Goal: Information Seeking & Learning: Understand process/instructions

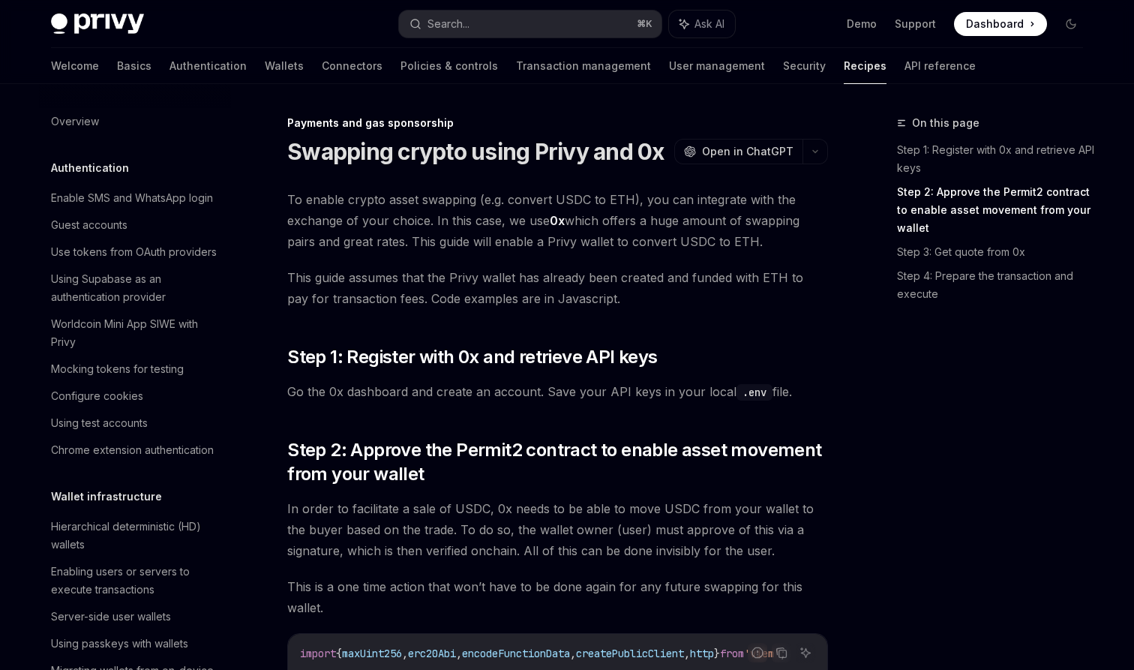
scroll to position [542, 0]
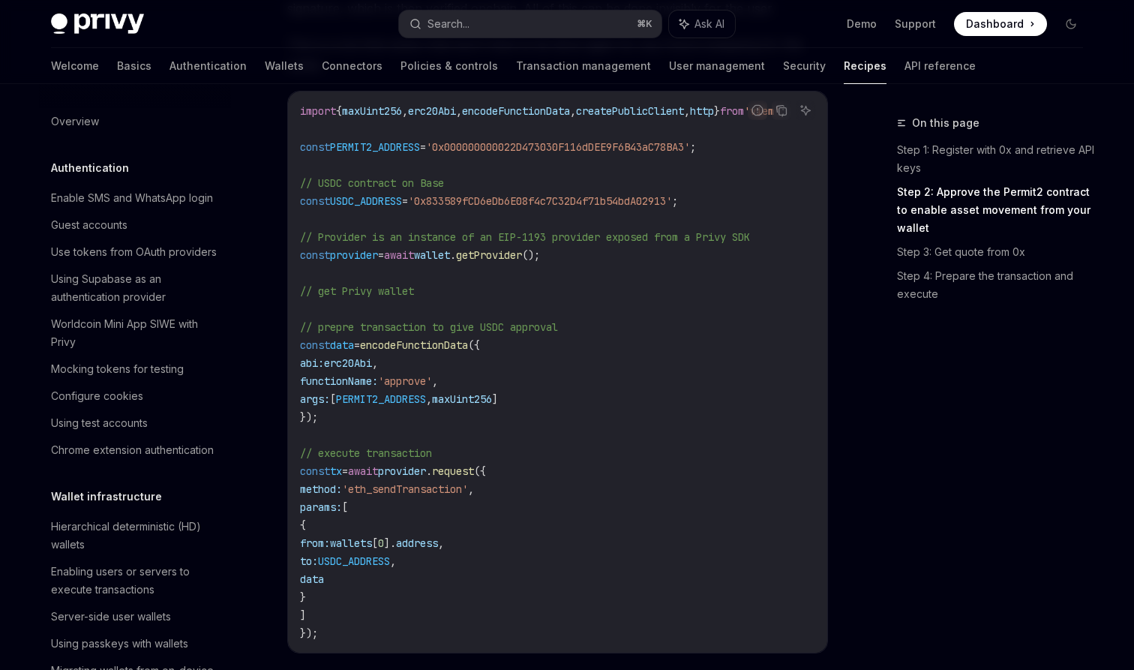
click at [723, 452] on code "import { maxUint256 , erc20Abi , encodeFunctionData , createPublicClient , http…" at bounding box center [561, 372] width 522 height 540
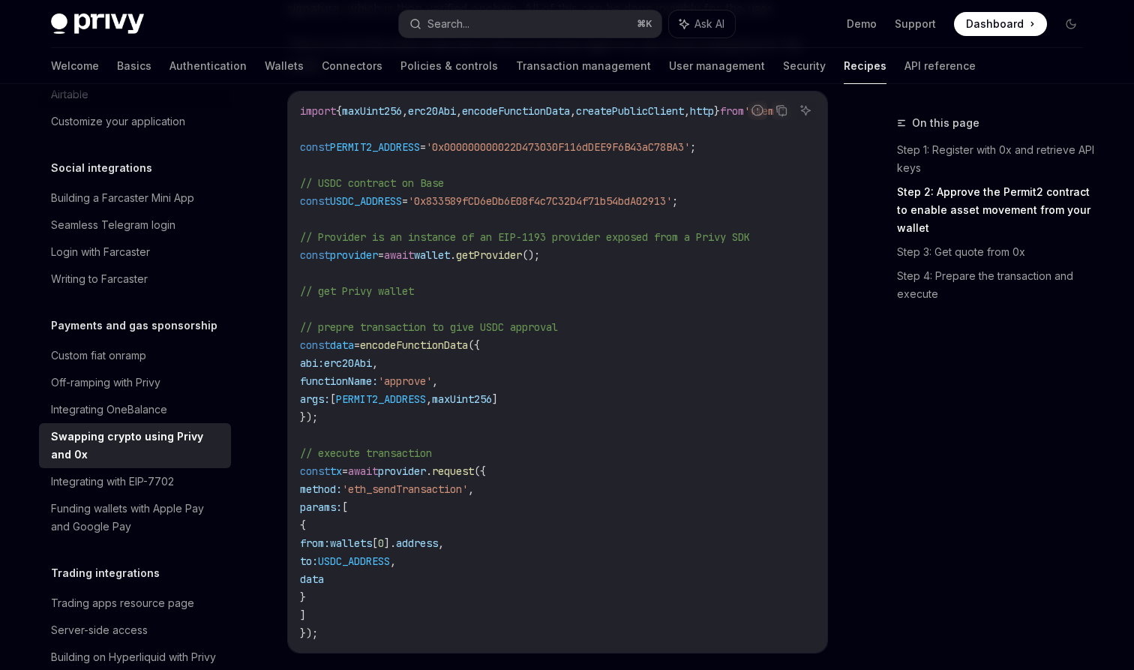
scroll to position [490, 0]
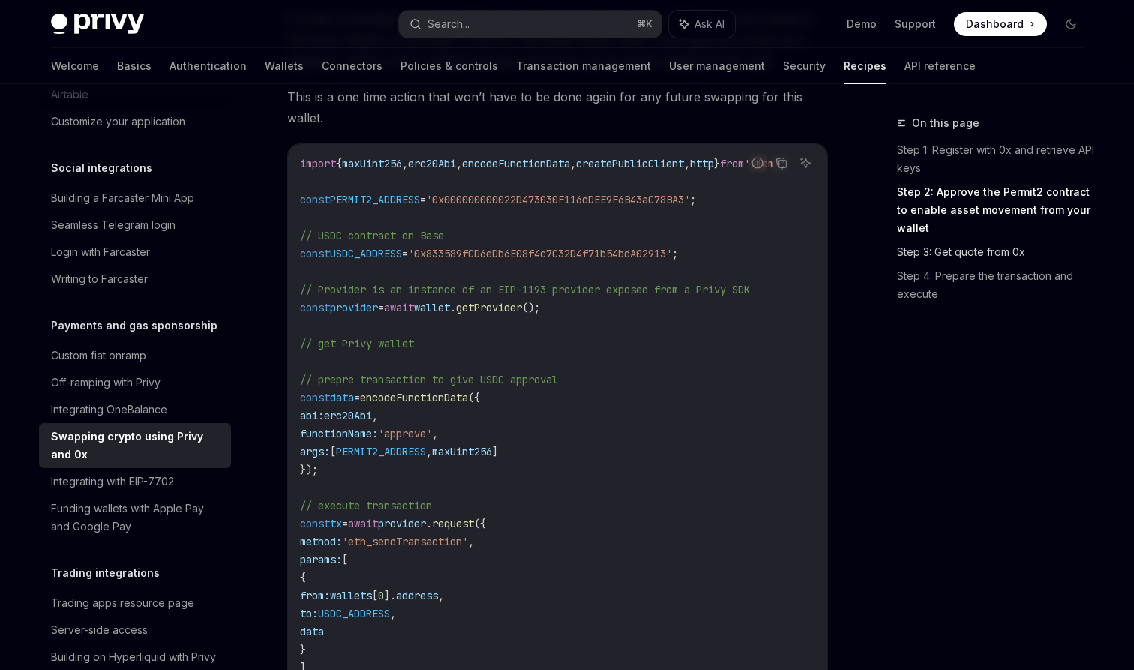
click at [1009, 260] on link "Step 3: Get quote from 0x" at bounding box center [996, 252] width 198 height 24
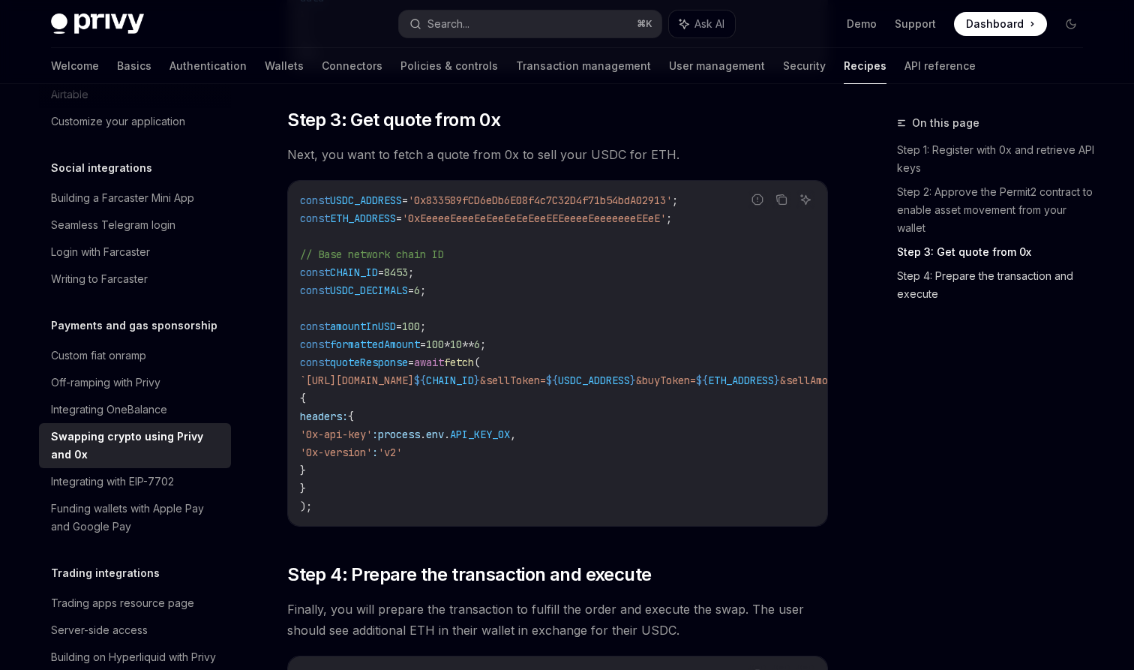
click at [994, 278] on link "Step 4: Prepare the transaction and execute" at bounding box center [996, 285] width 198 height 42
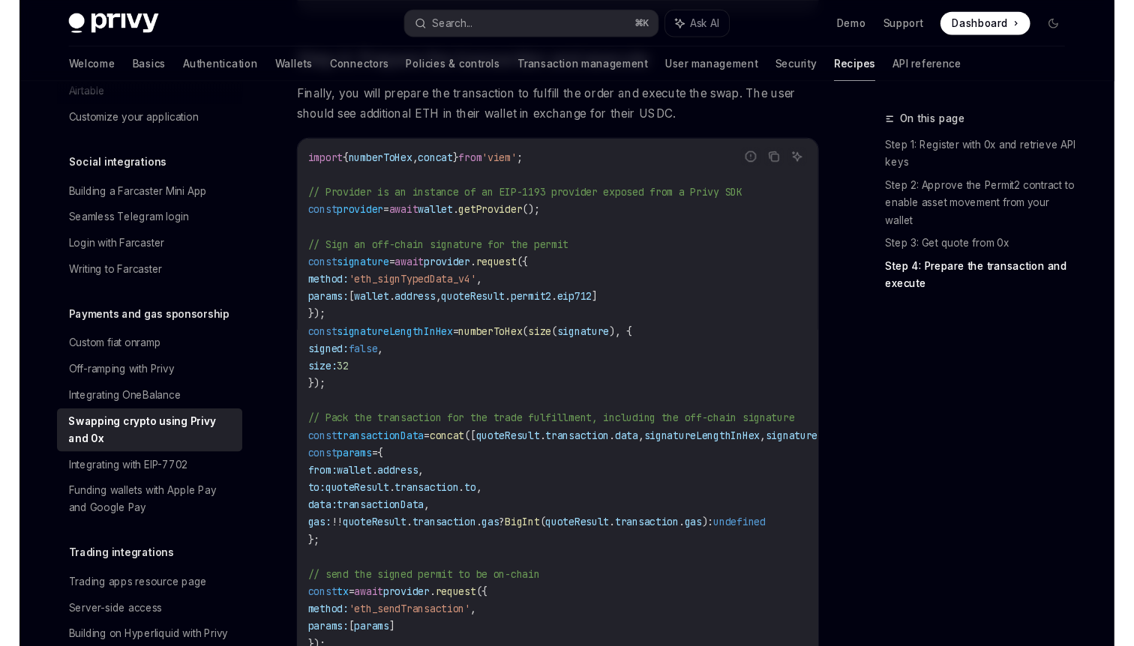
scroll to position [1659, 0]
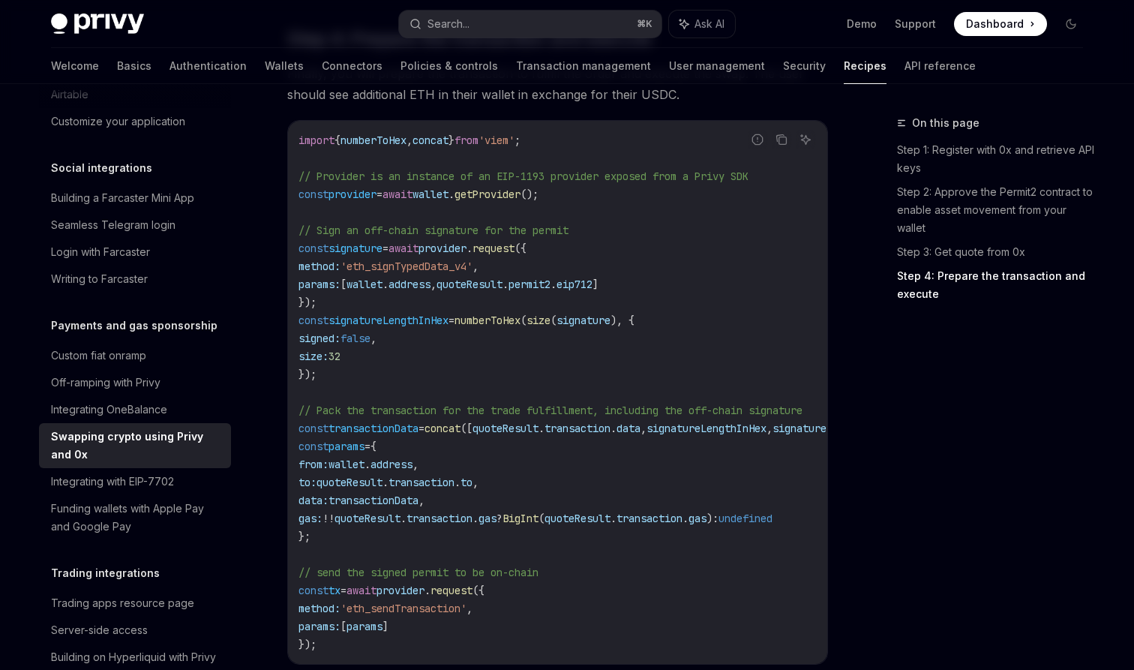
click at [373, 255] on span "signature" at bounding box center [355, 247] width 54 height 13
click at [372, 255] on span "signature" at bounding box center [355, 247] width 54 height 13
copy span "signature"
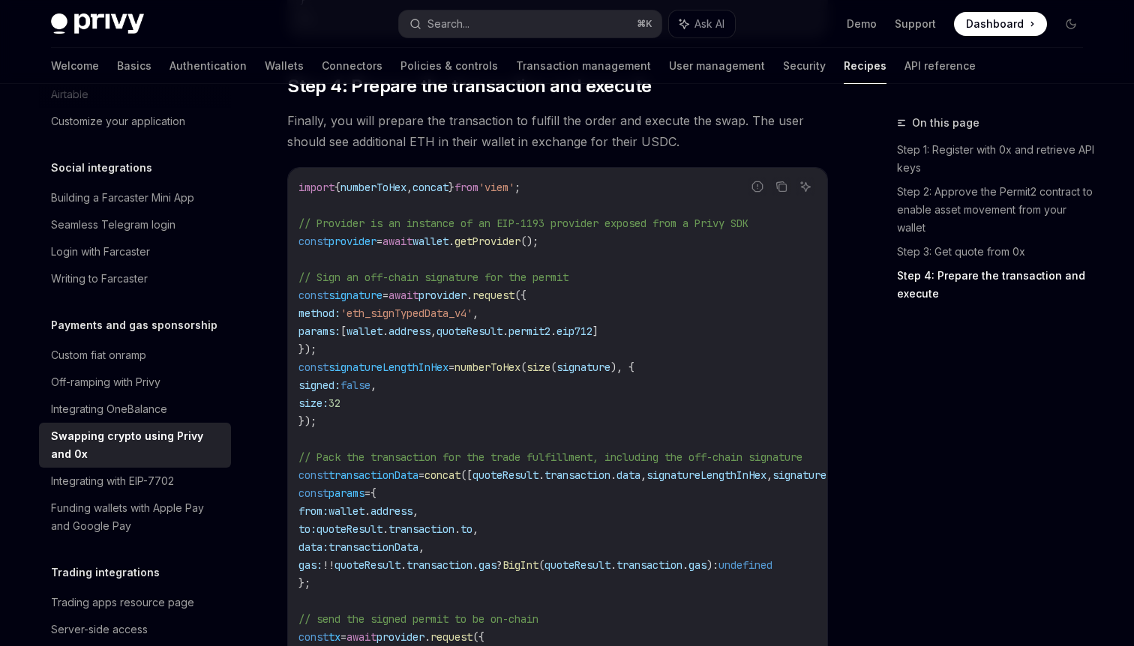
scroll to position [1596, 0]
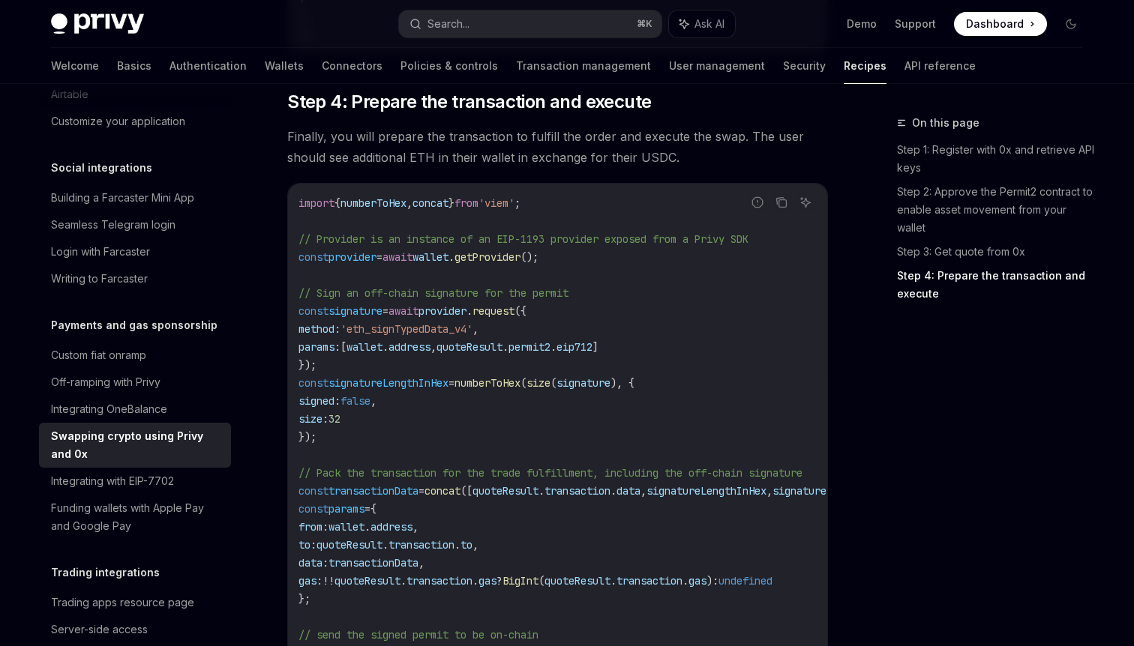
click at [448, 390] on span "signatureLengthInHex" at bounding box center [388, 382] width 120 height 13
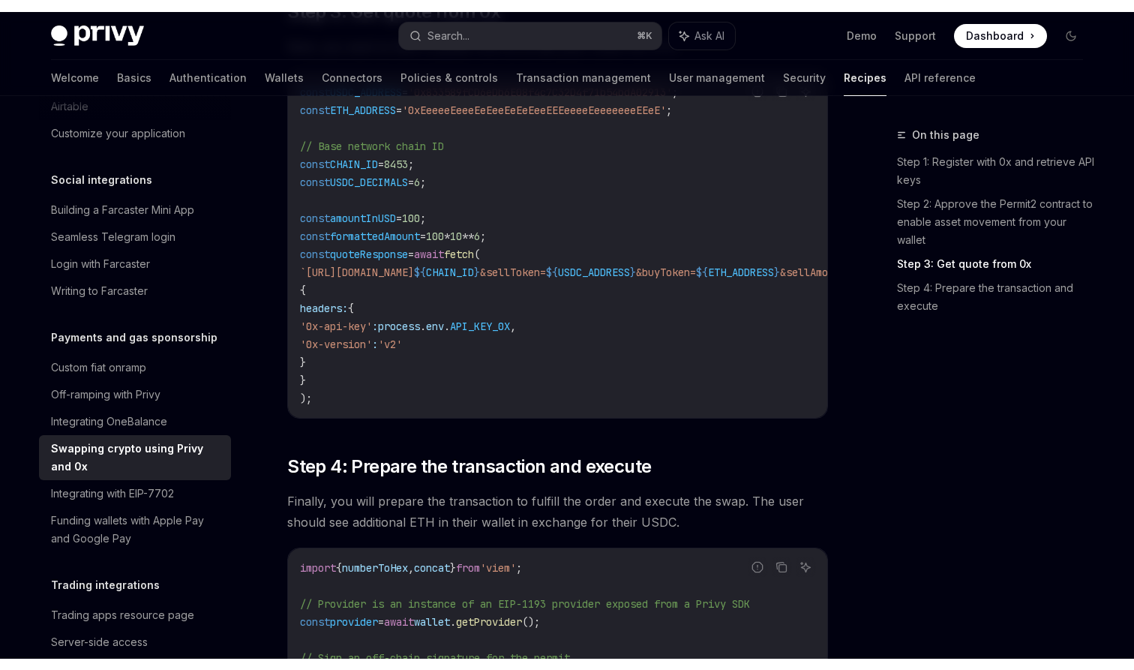
scroll to position [1117, 0]
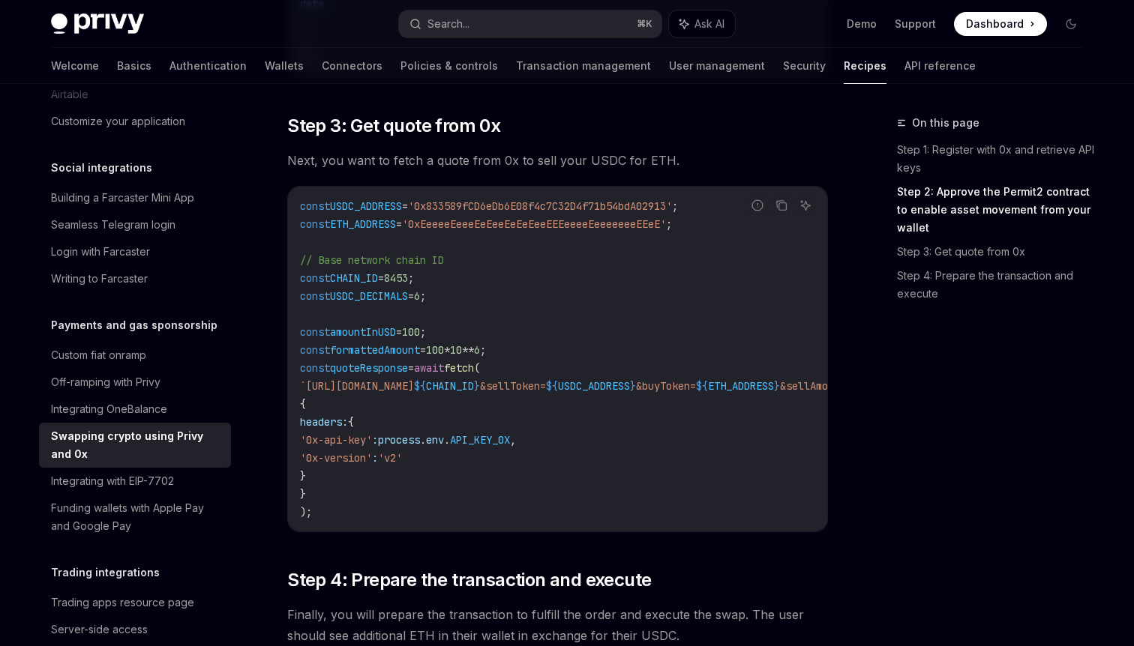
type textarea "*"
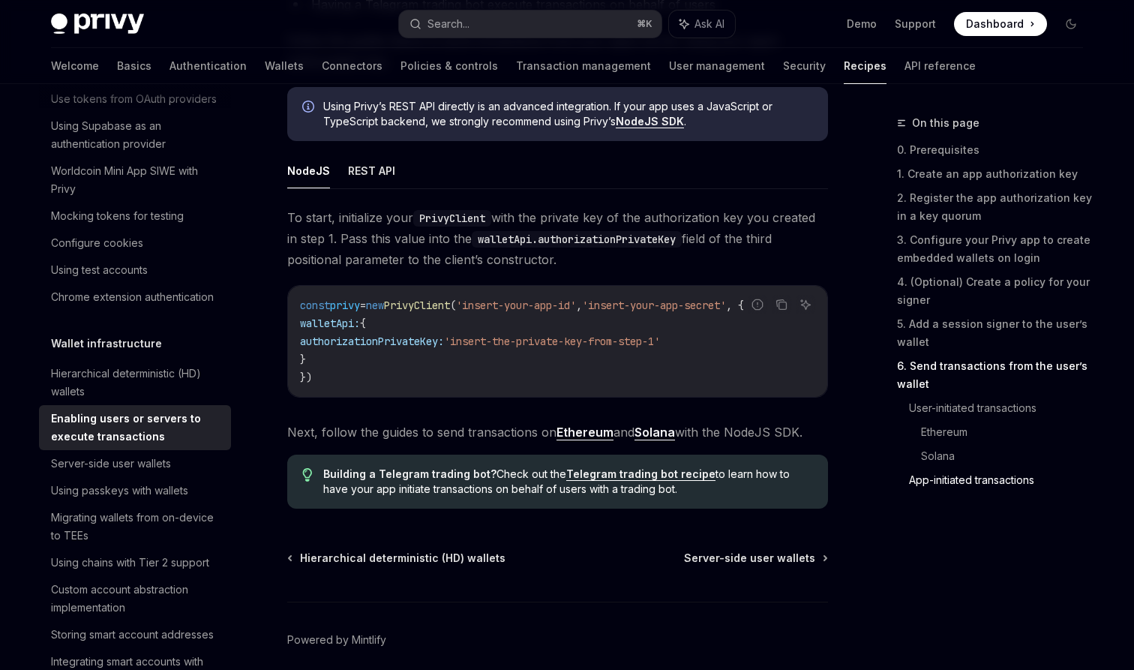
scroll to position [4313, 0]
